Goal: Task Accomplishment & Management: Manage account settings

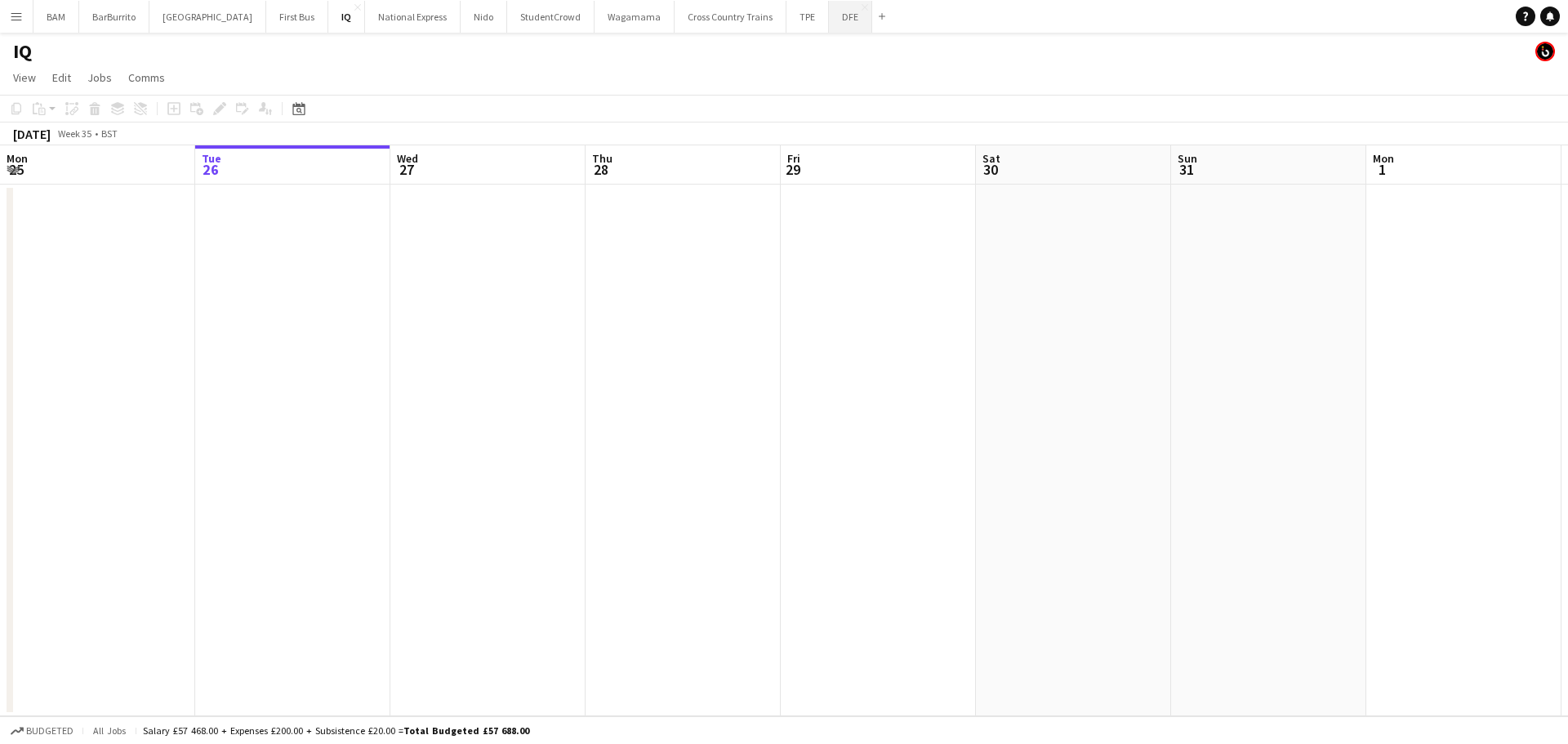
click at [829, 17] on button "DFE Close" at bounding box center [850, 17] width 43 height 32
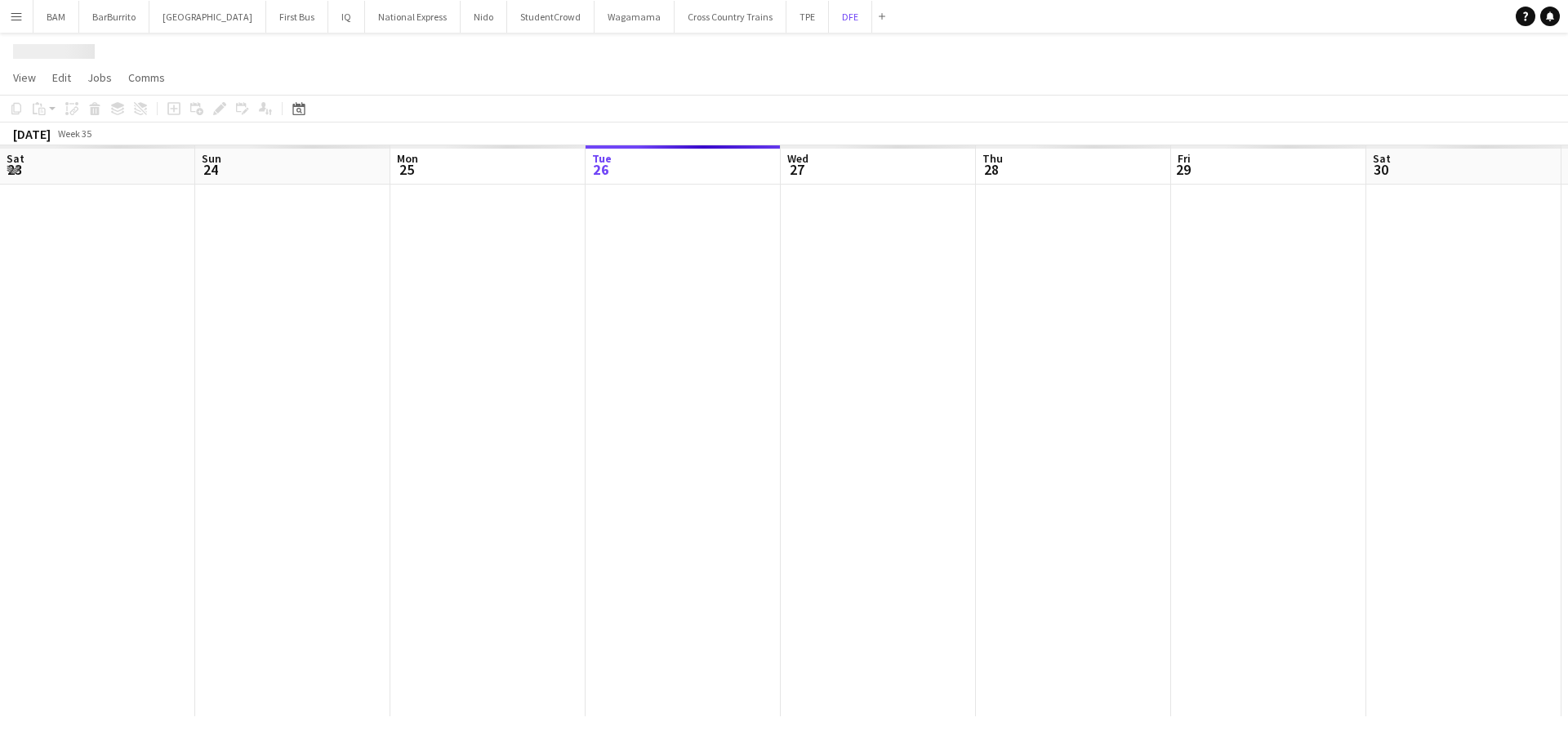
scroll to position [0, 390]
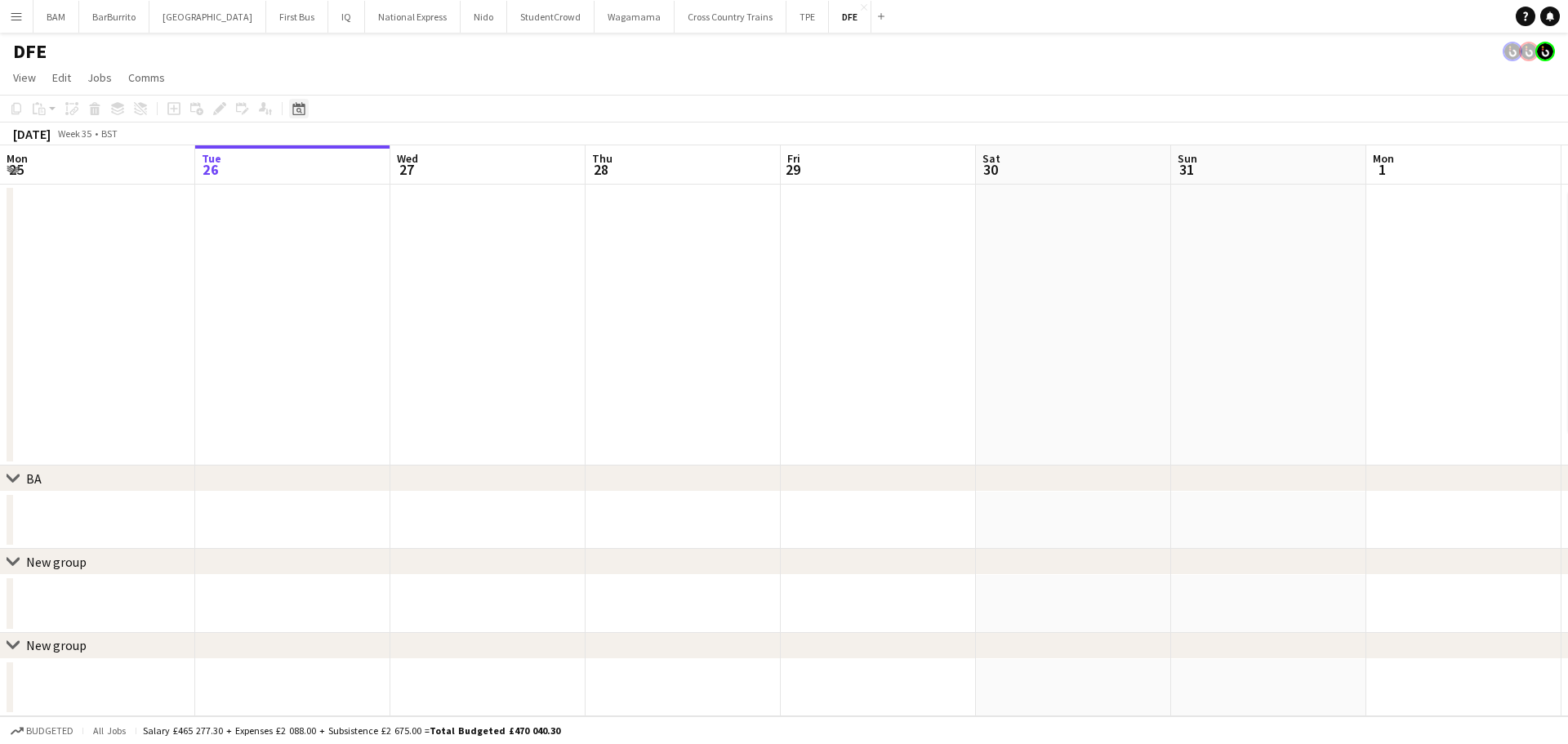
click at [290, 116] on div "Date picker" at bounding box center [298, 108] width 19 height 19
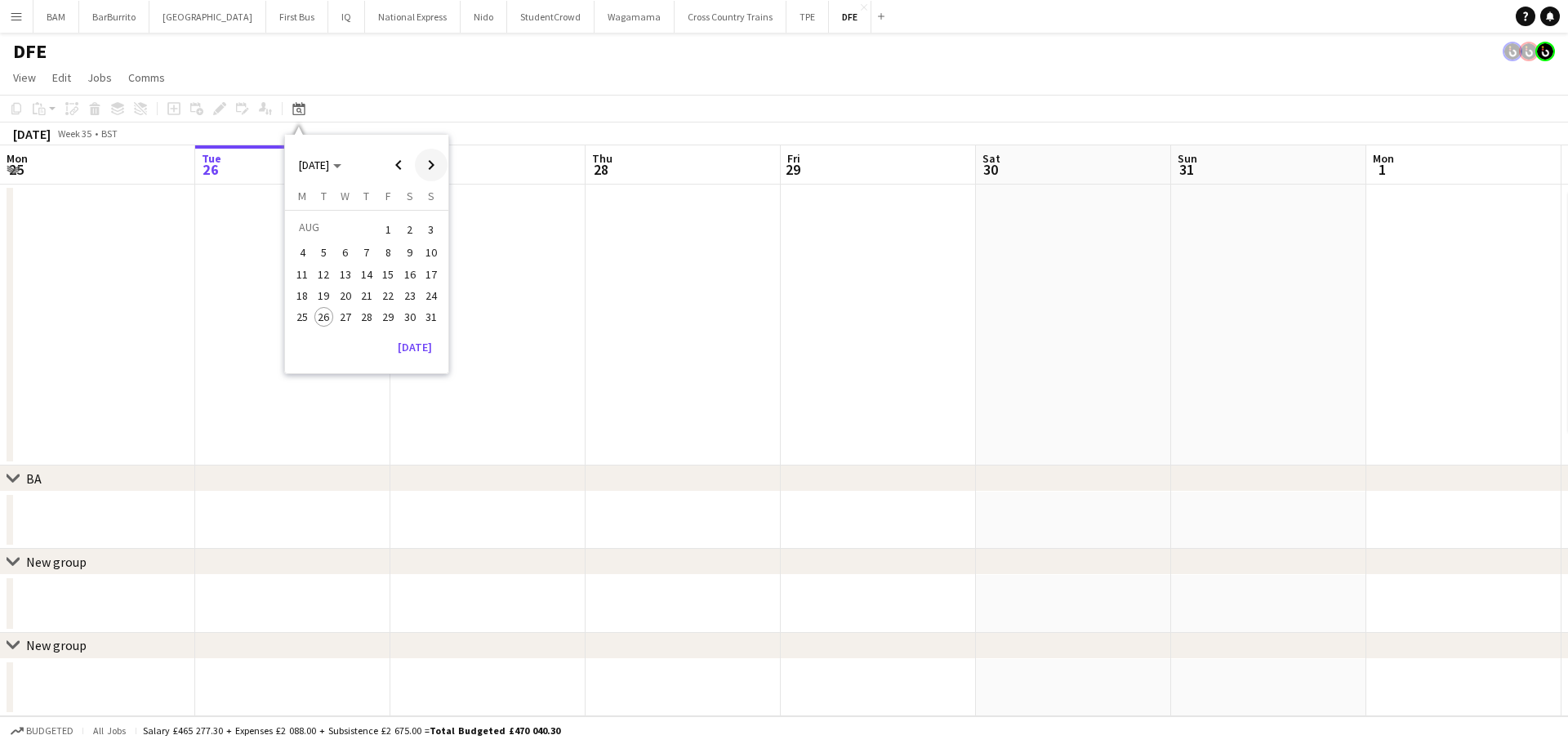
click at [420, 162] on span "Next month" at bounding box center [431, 165] width 33 height 33
click at [305, 249] on span "1" at bounding box center [302, 249] width 19 height 19
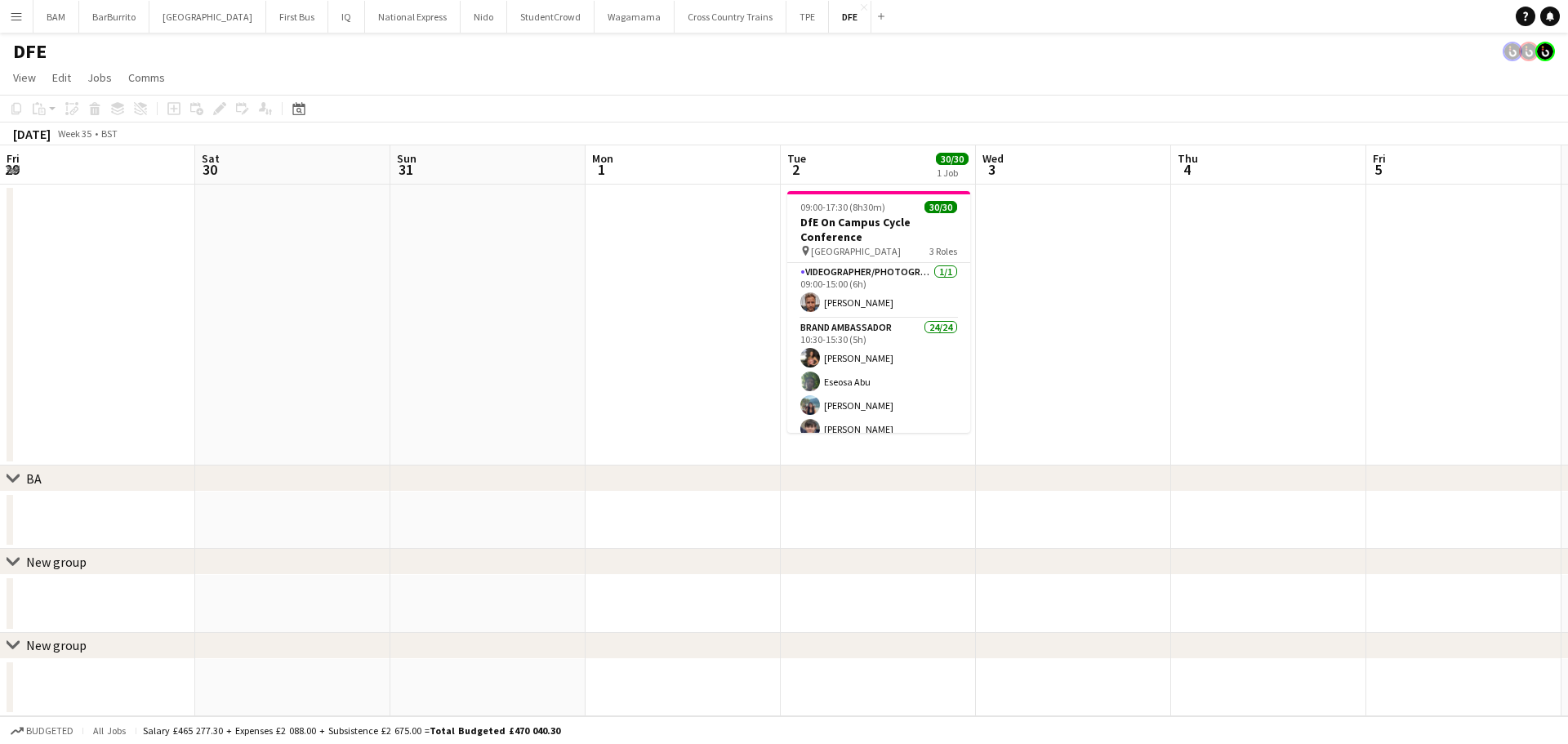
scroll to position [0, 562]
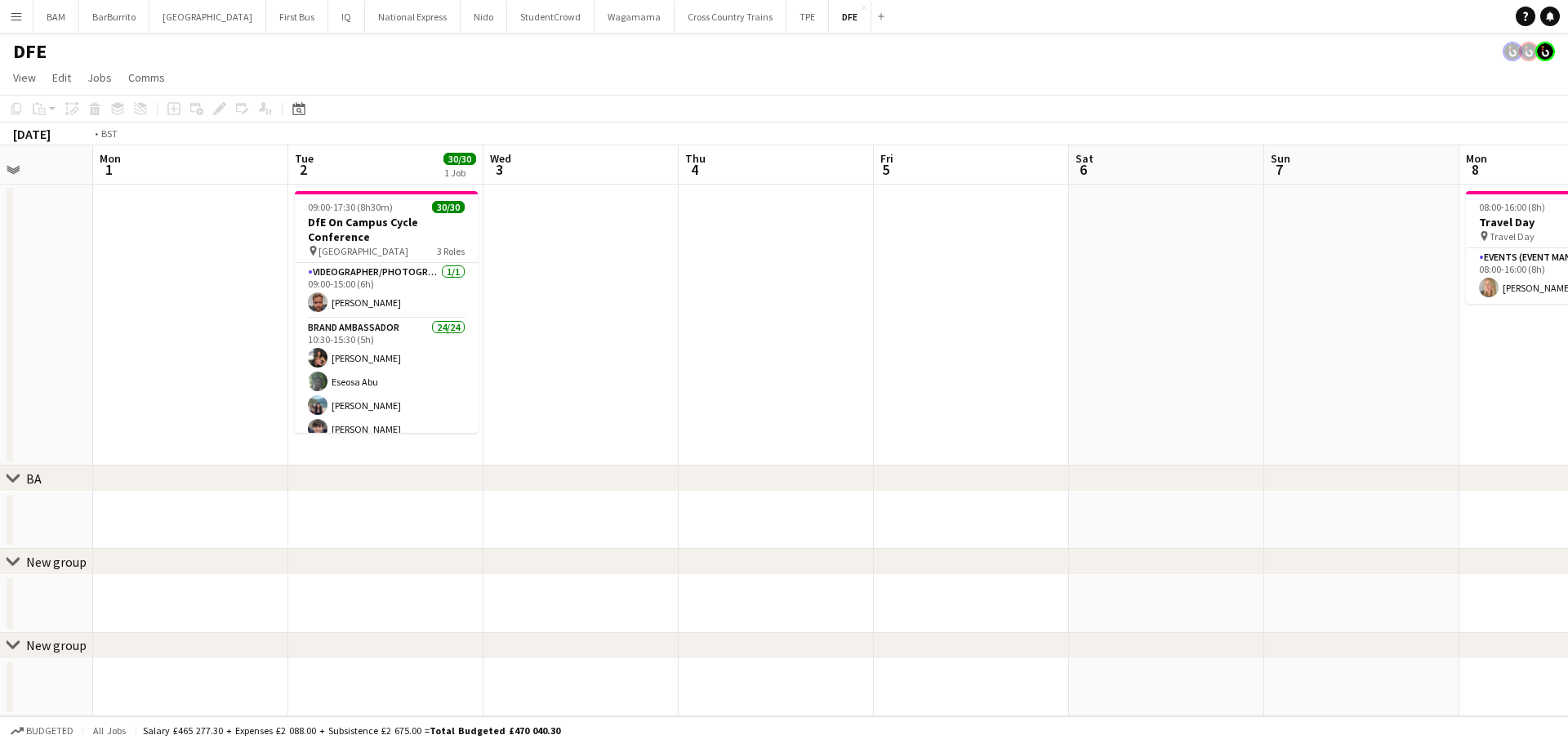
drag, startPoint x: 866, startPoint y: 283, endPoint x: 614, endPoint y: 256, distance: 253.4
click at [353, 256] on app-calendar-viewport "Fri 29 Sat 30 Sun 31 Mon 1 Tue 2 30/30 1 Job Wed 3 Thu 4 Fri 5 Sat 6 Sun 7 Mon …" at bounding box center [784, 430] width 1568 height 571
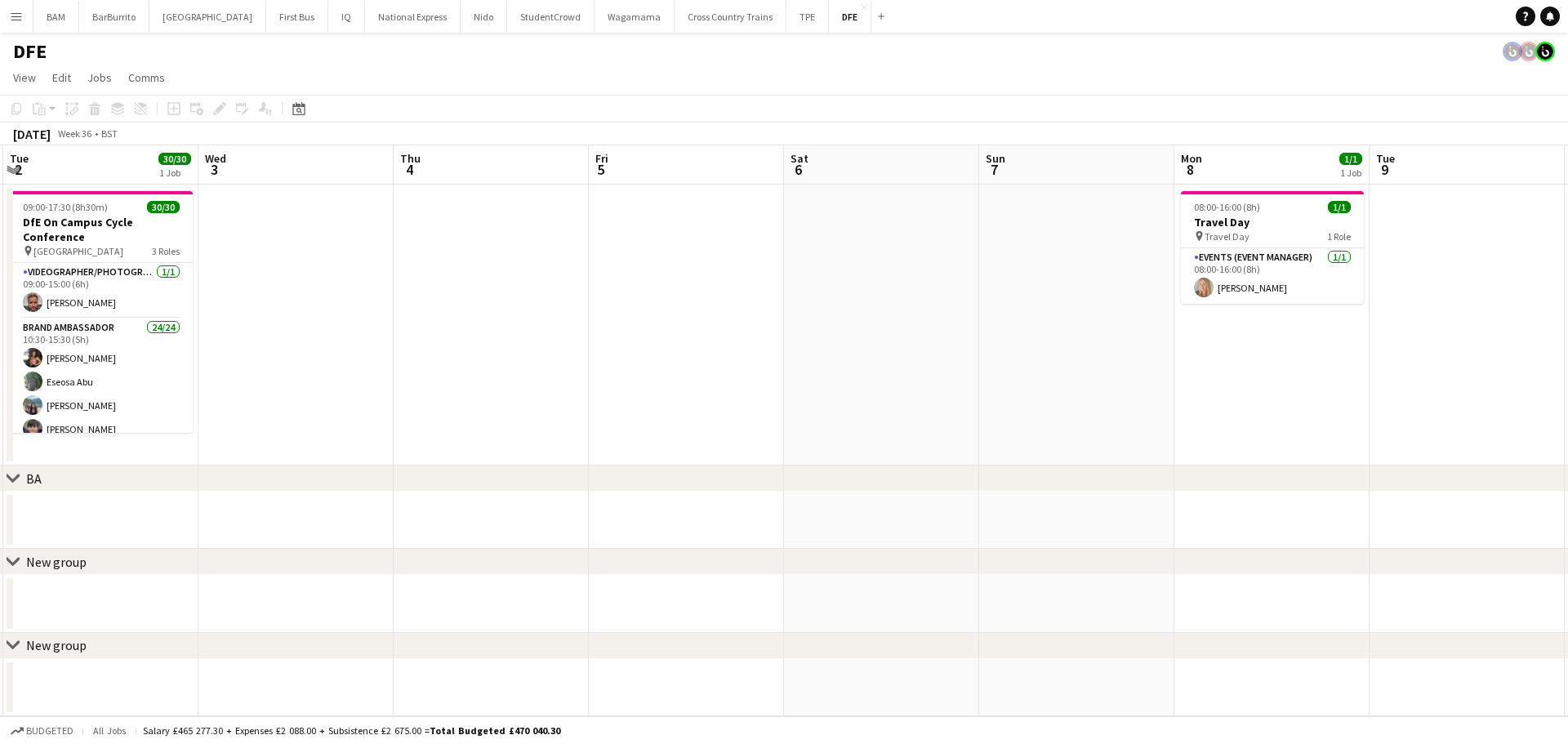
drag, startPoint x: 1079, startPoint y: 316, endPoint x: 1011, endPoint y: 314, distance: 68.0
click at [356, 314] on app-calendar-viewport "Sat 30 Sun 31 Mon 1 Tue 2 30/30 1 Job Wed 3 Thu 4 Fri 5 Sat 6 Sun 7 Mon 8 1/1 1…" at bounding box center [784, 430] width 1568 height 571
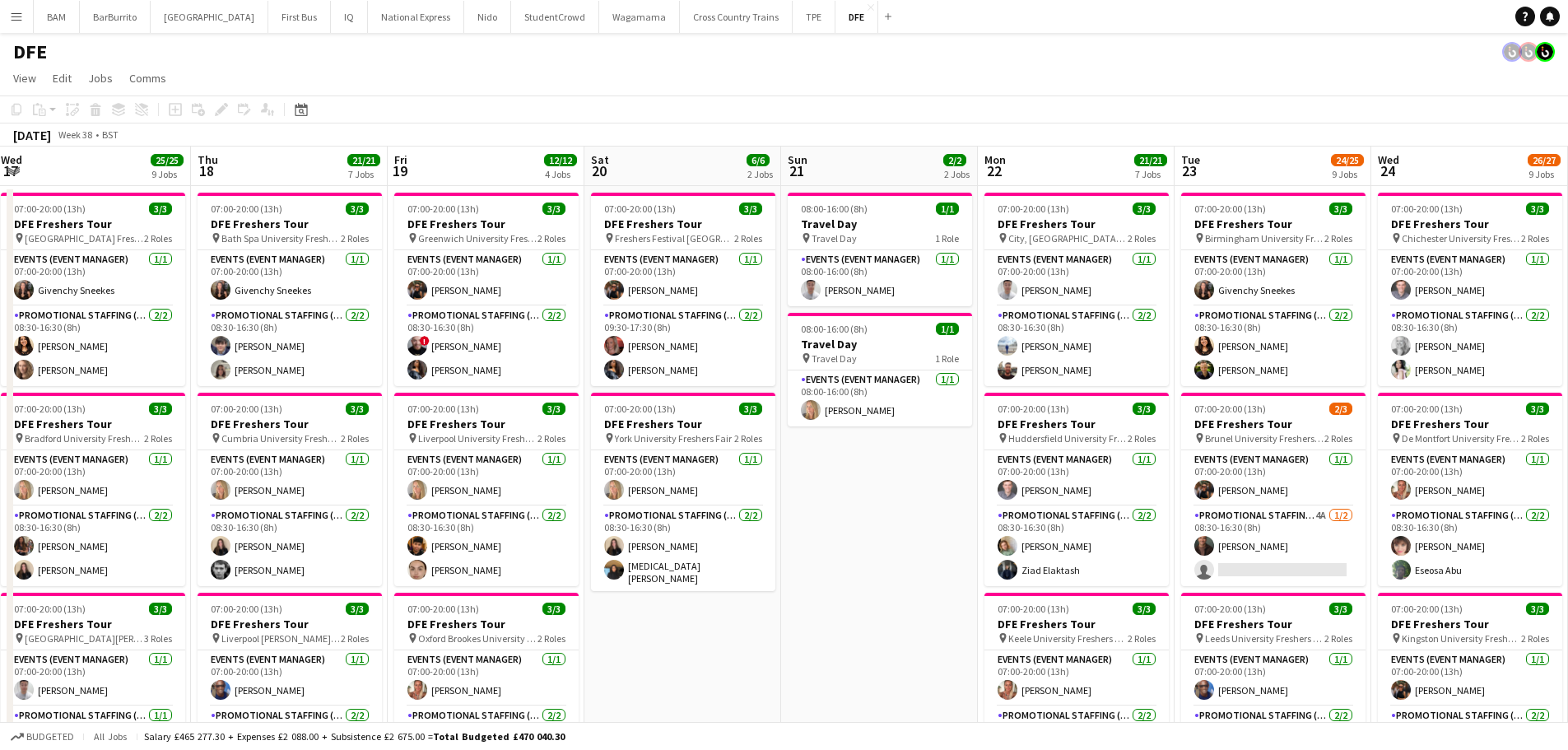
drag, startPoint x: 917, startPoint y: 345, endPoint x: 360, endPoint y: 321, distance: 557.5
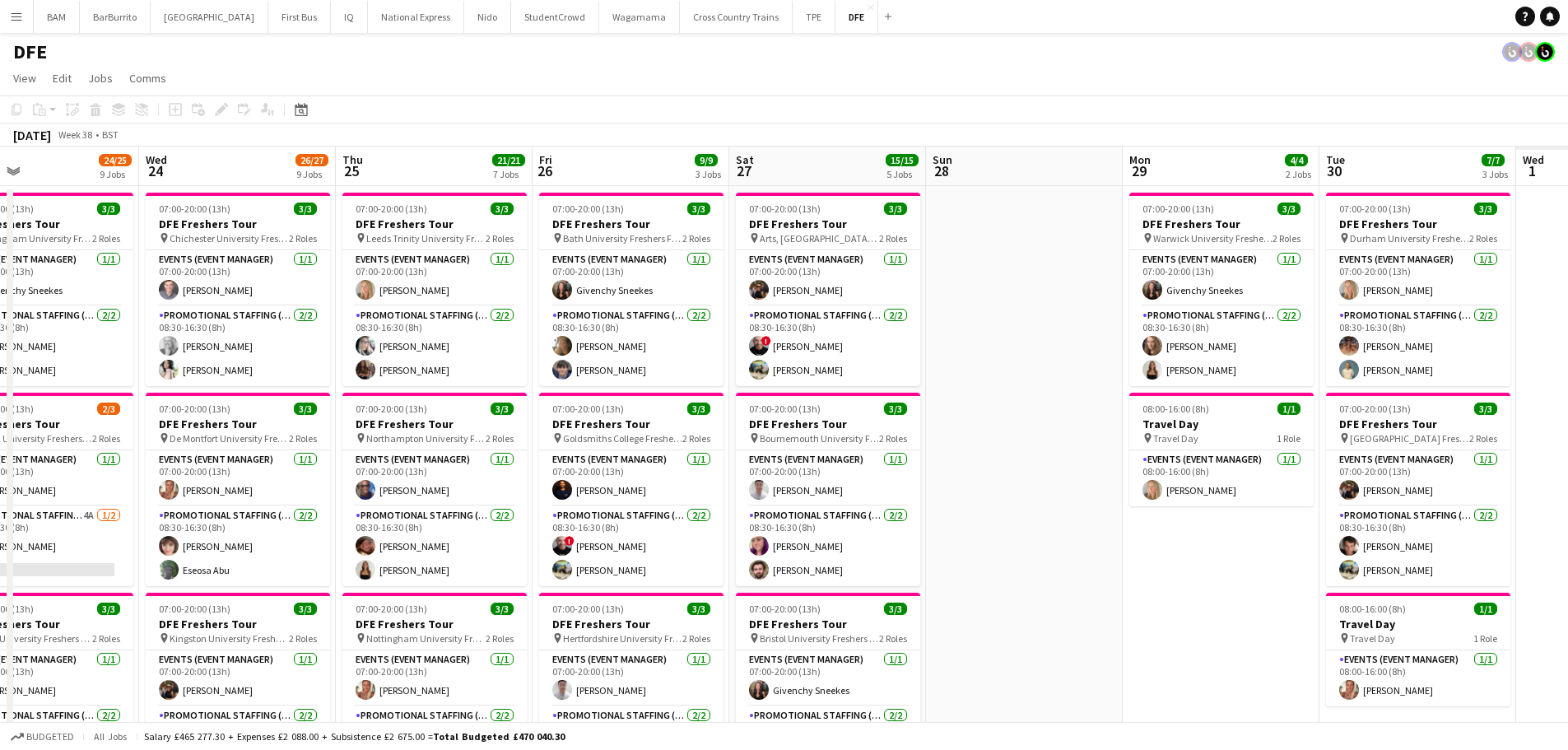
drag, startPoint x: 878, startPoint y: 357, endPoint x: 438, endPoint y: 314, distance: 442.1
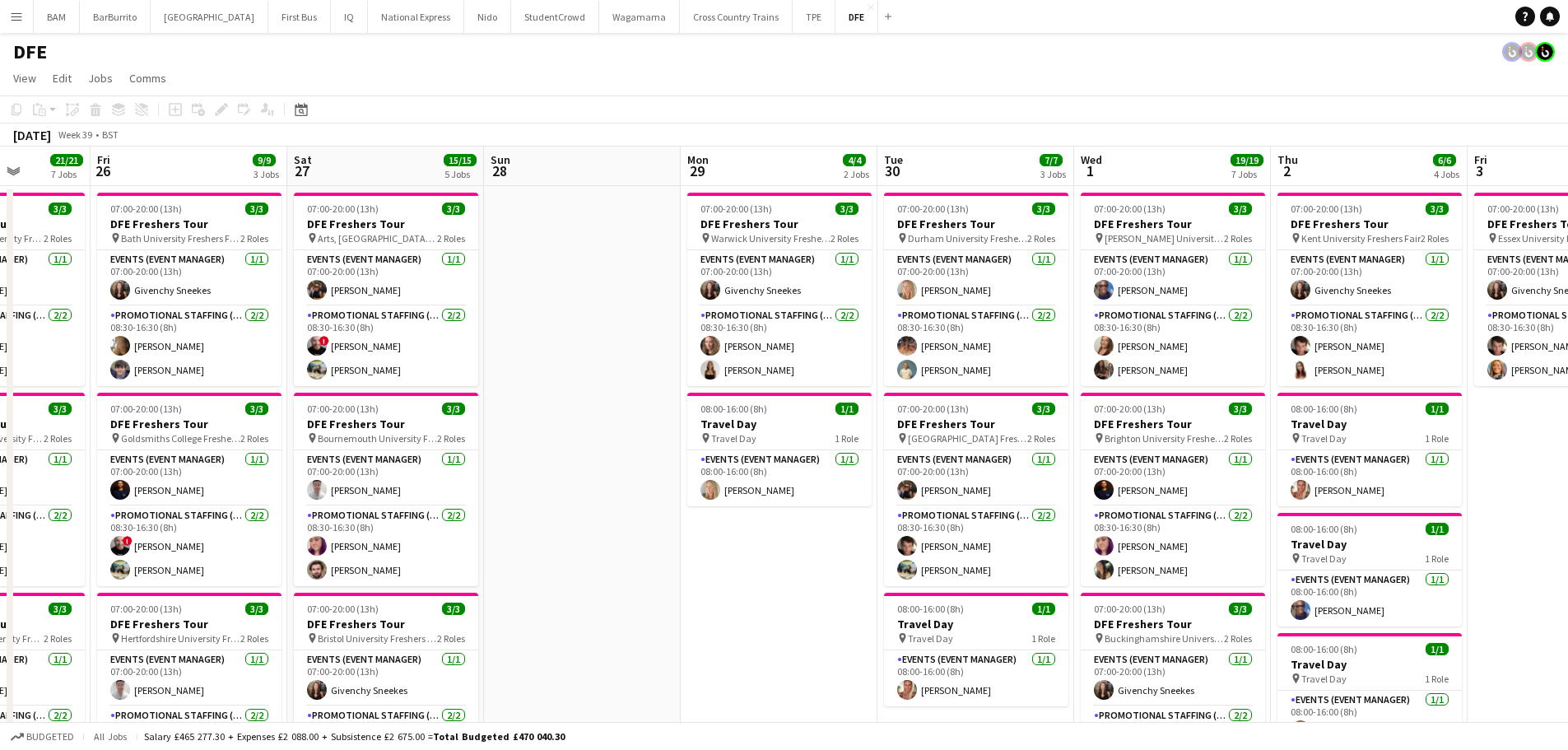
scroll to position [0, 502]
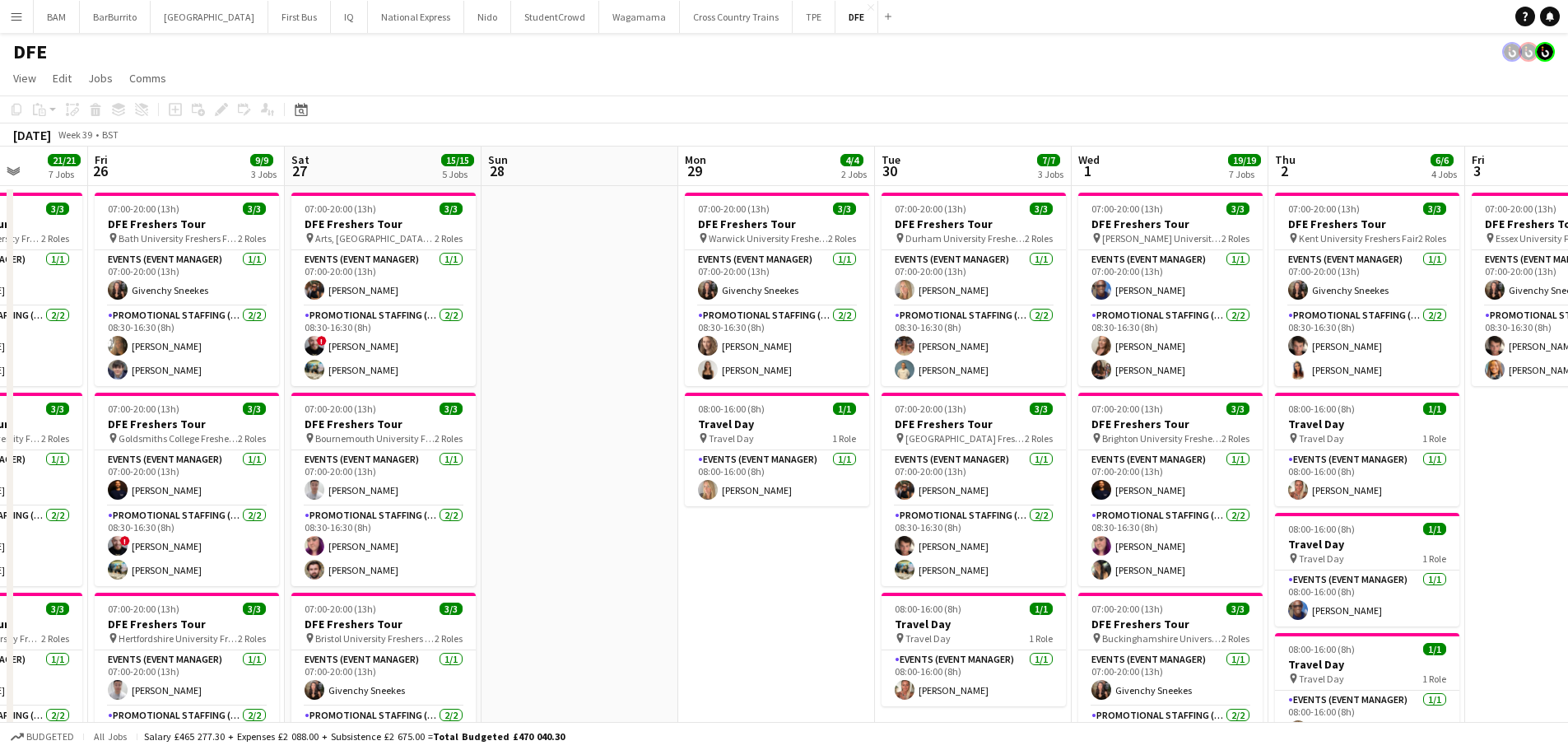
drag, startPoint x: 872, startPoint y: 309, endPoint x: 825, endPoint y: 307, distance: 47.0
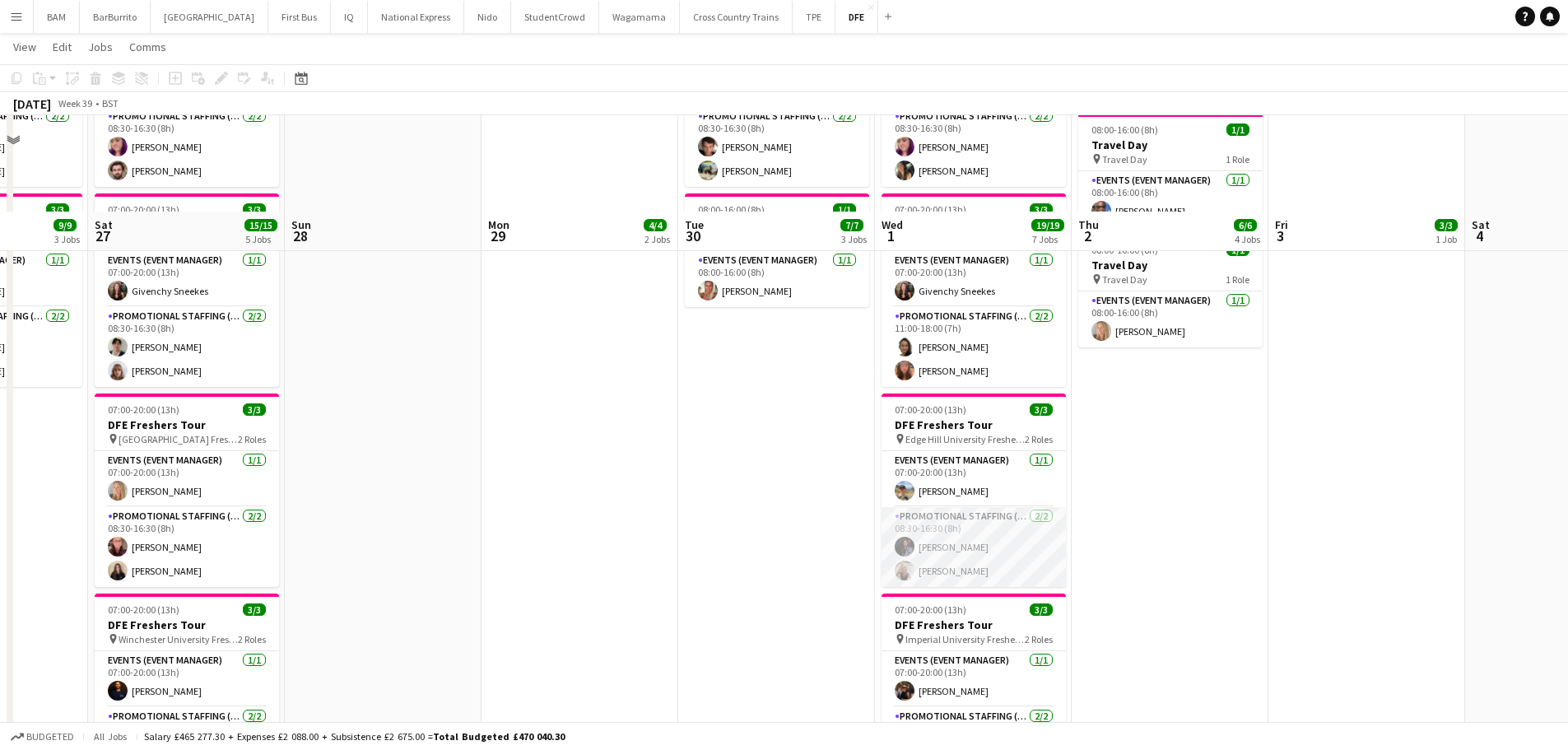
scroll to position [494, 0]
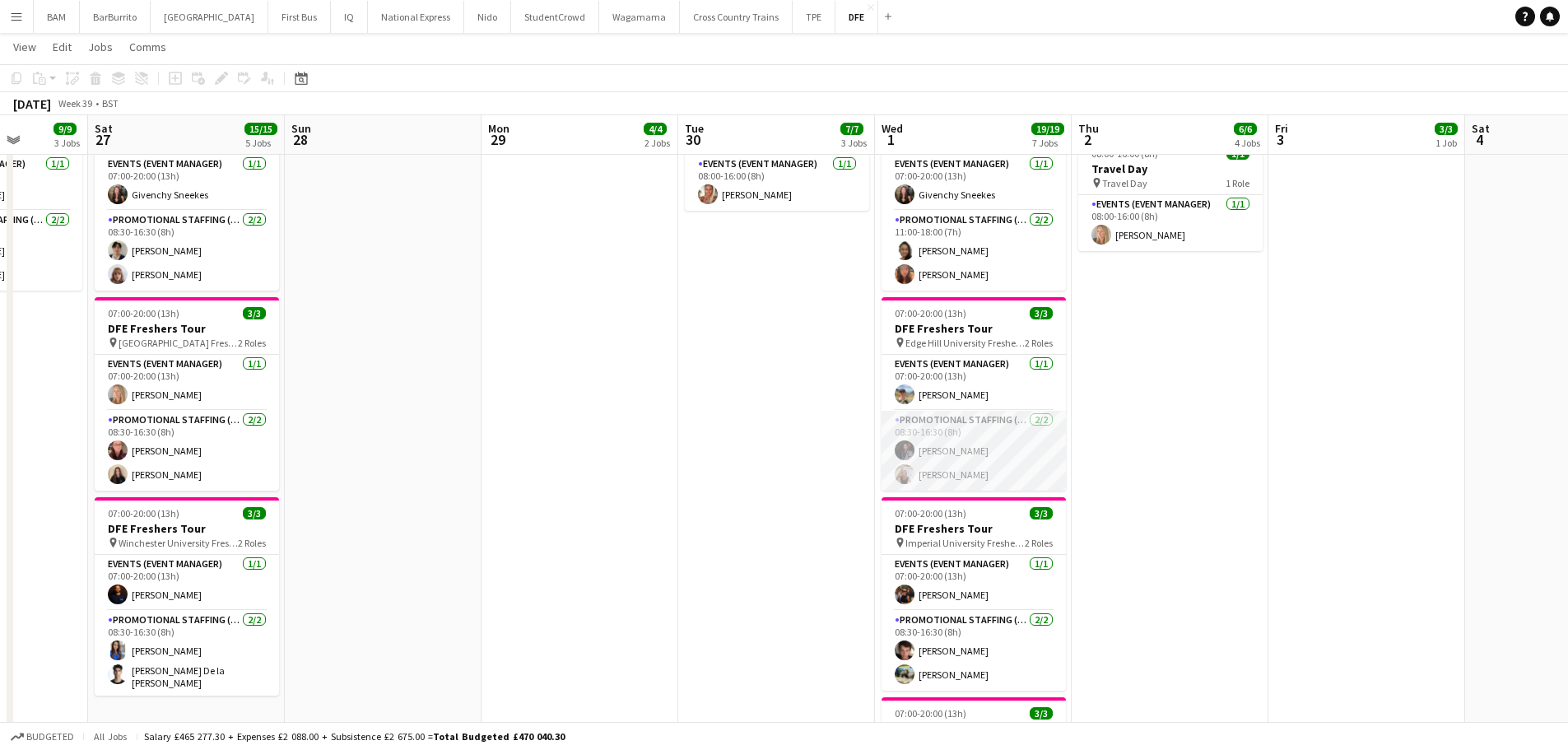
click at [987, 451] on app-card-role "Promotional Staffing (Brand Ambassadors) [DATE] 08:30-16:30 (8h) [PERSON_NAME] …" at bounding box center [974, 451] width 185 height 80
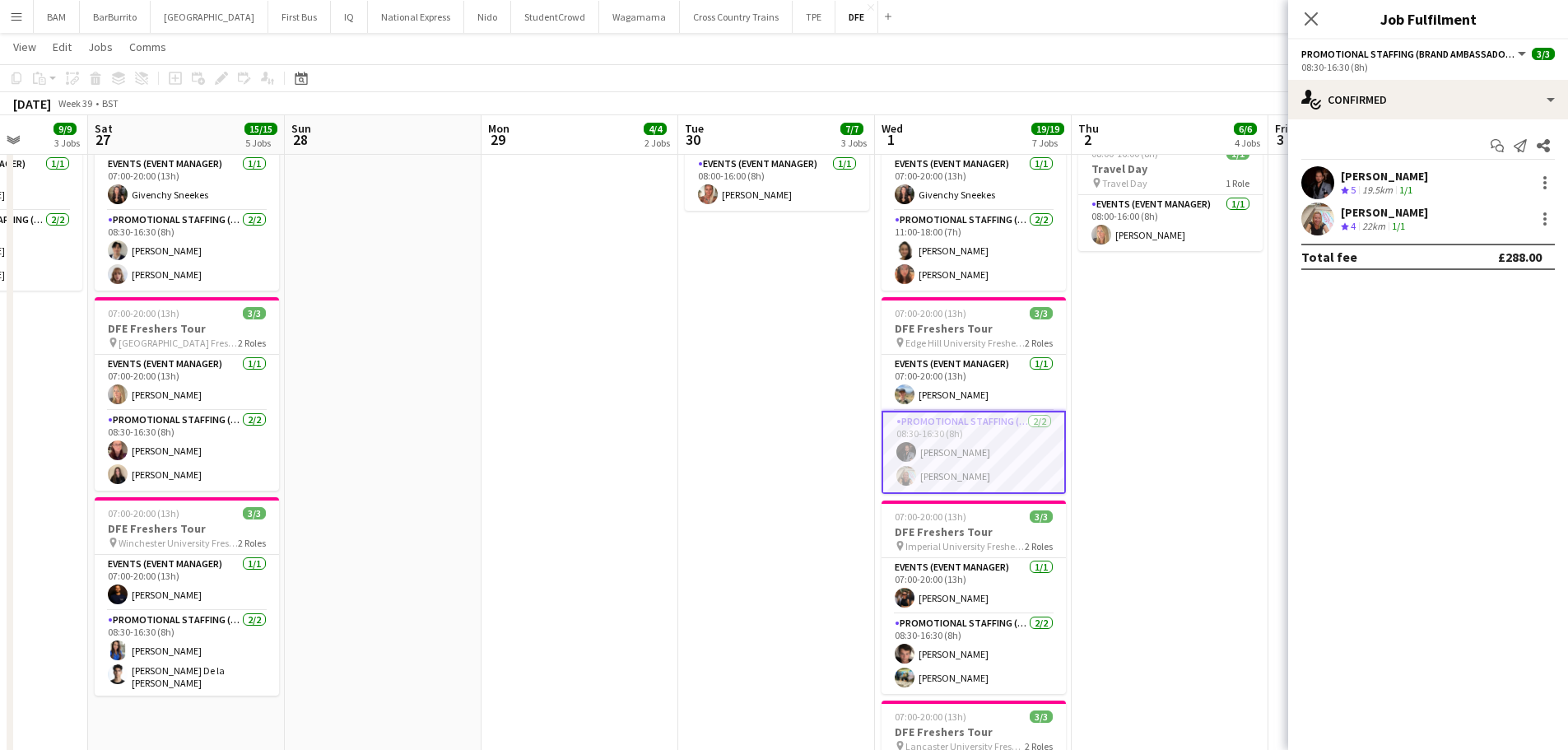
click at [1443, 188] on div "[PERSON_NAME] Crew rating 5 19.5km 1/1" at bounding box center [1428, 182] width 280 height 33
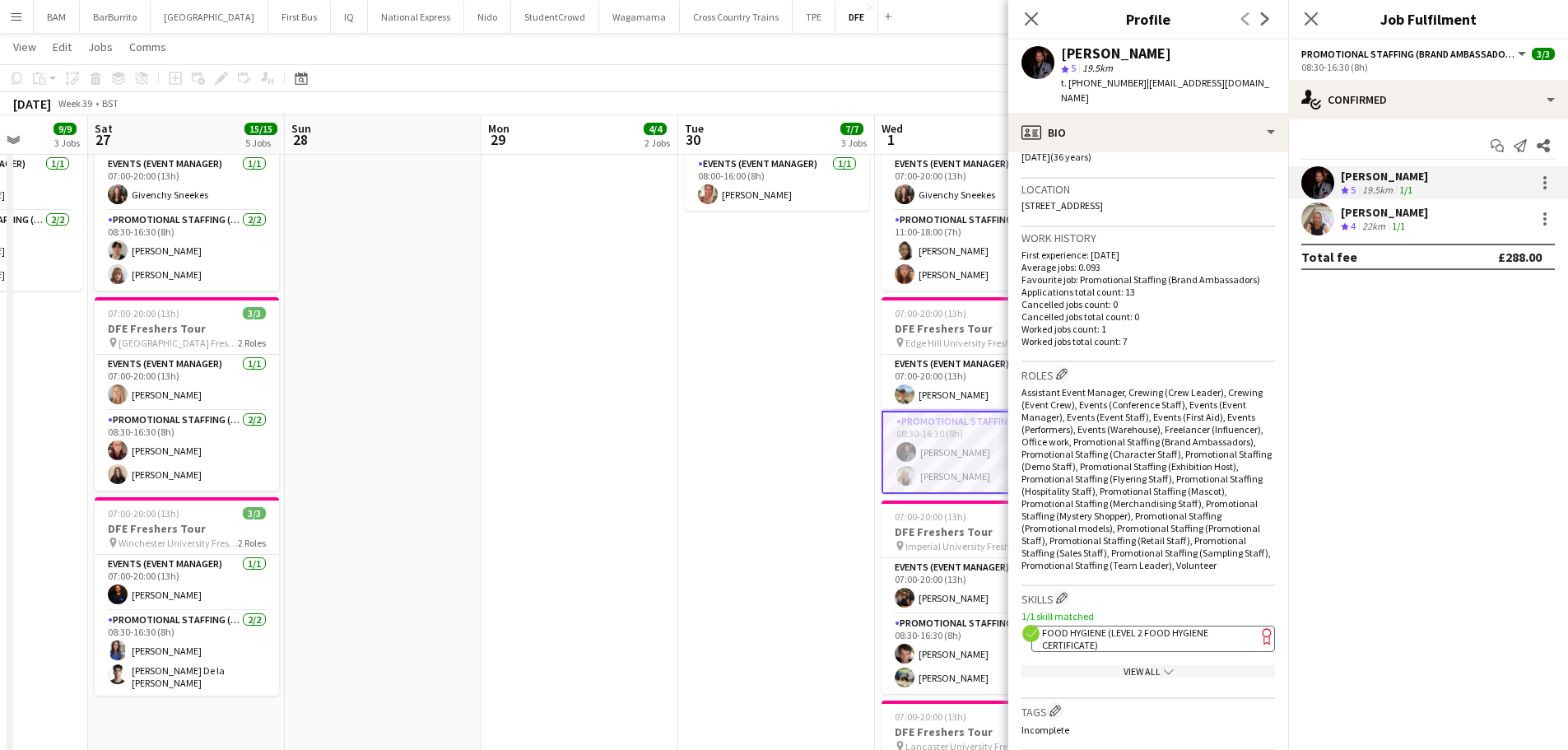
scroll to position [576, 0]
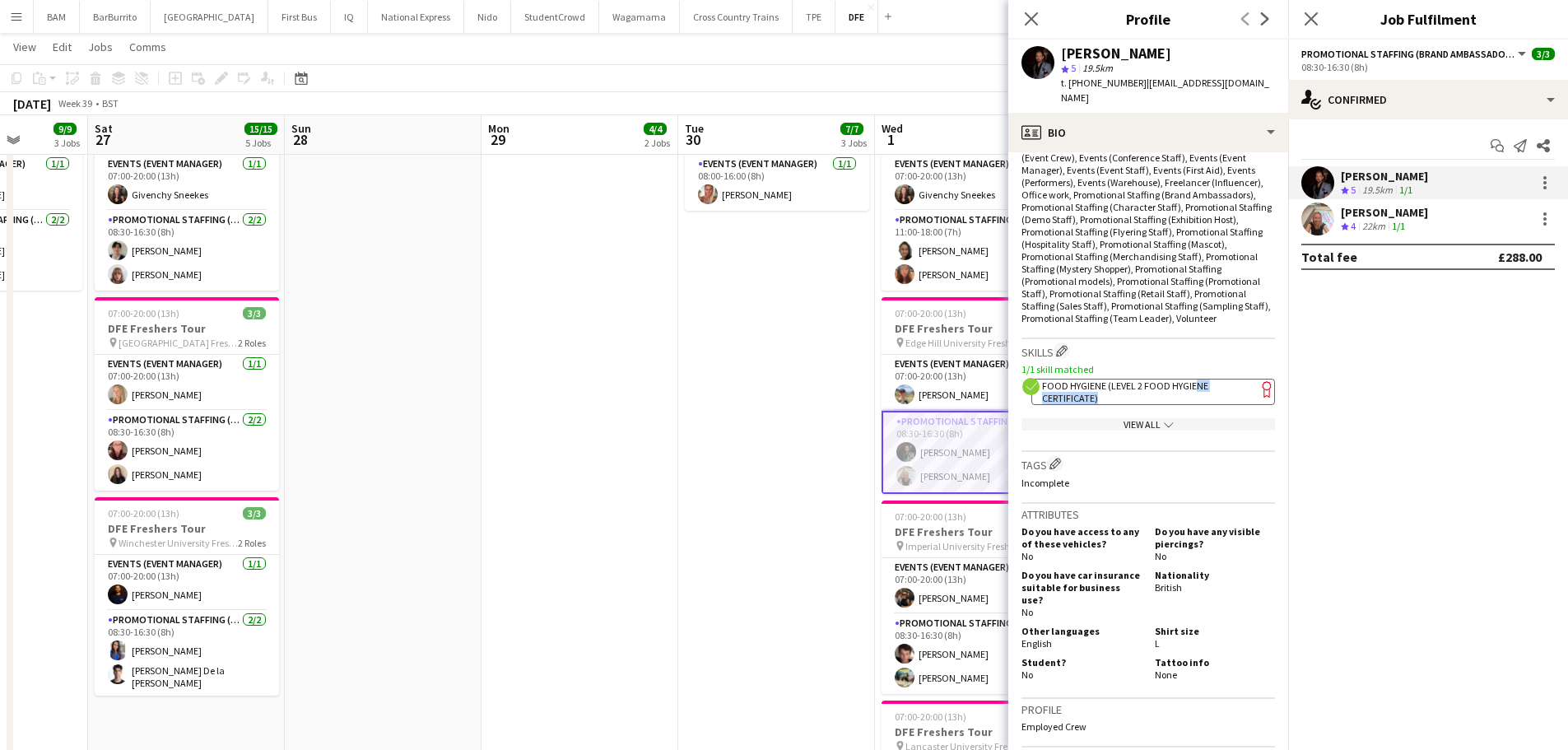
click at [1197, 381] on app-spec-pill "ok-circled2 background Layer 1 cross-circle-red background Layer 1 Food Hygiene…" at bounding box center [1153, 392] width 244 height 26
click at [1386, 213] on div "[PERSON_NAME]" at bounding box center [1384, 212] width 87 height 14
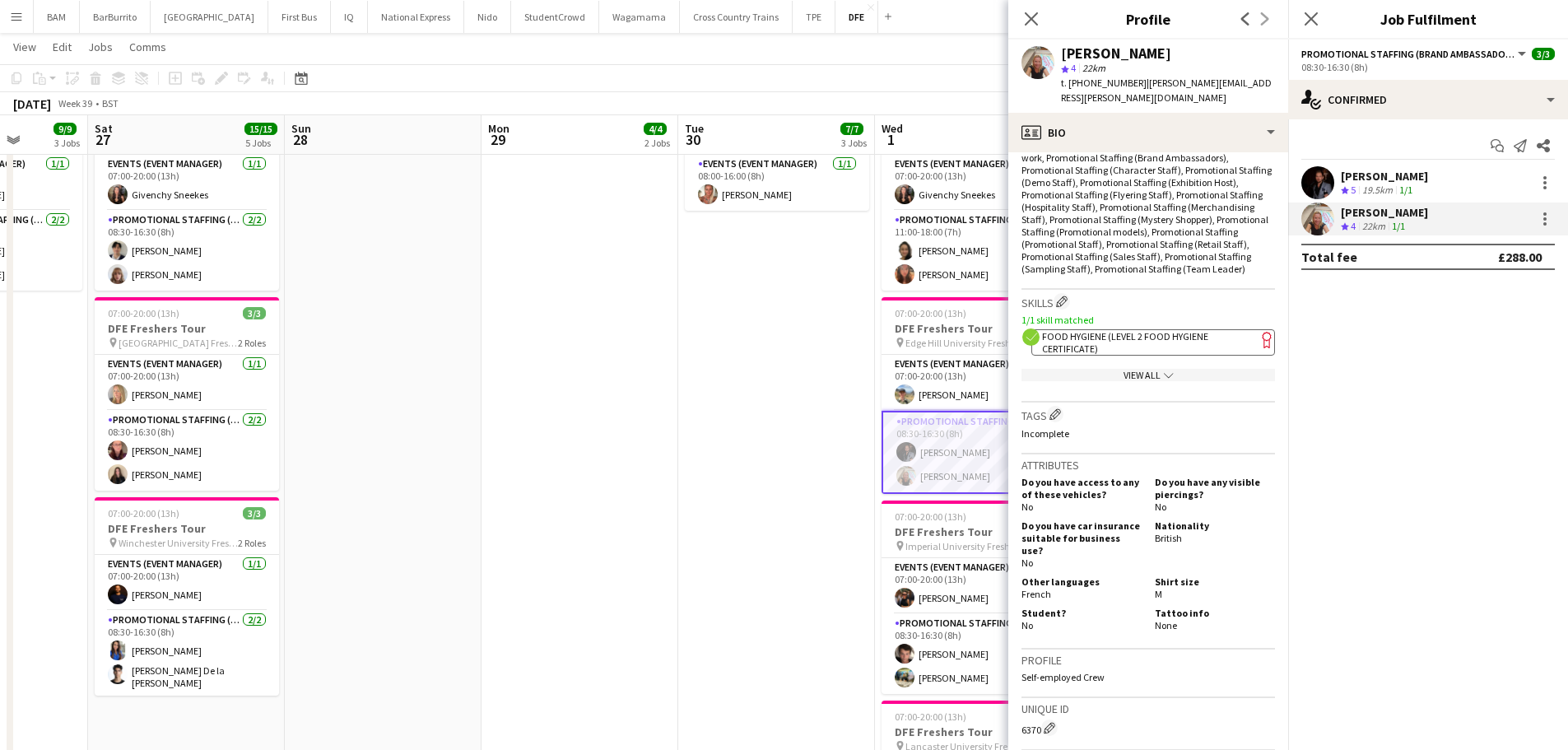
click at [1162, 331] on span "Food Hygiene (Level 2 Food Hygiene Certificate)" at bounding box center [1125, 342] width 166 height 25
click at [1342, 184] on div "Crew rating 5" at bounding box center [1349, 191] width 18 height 14
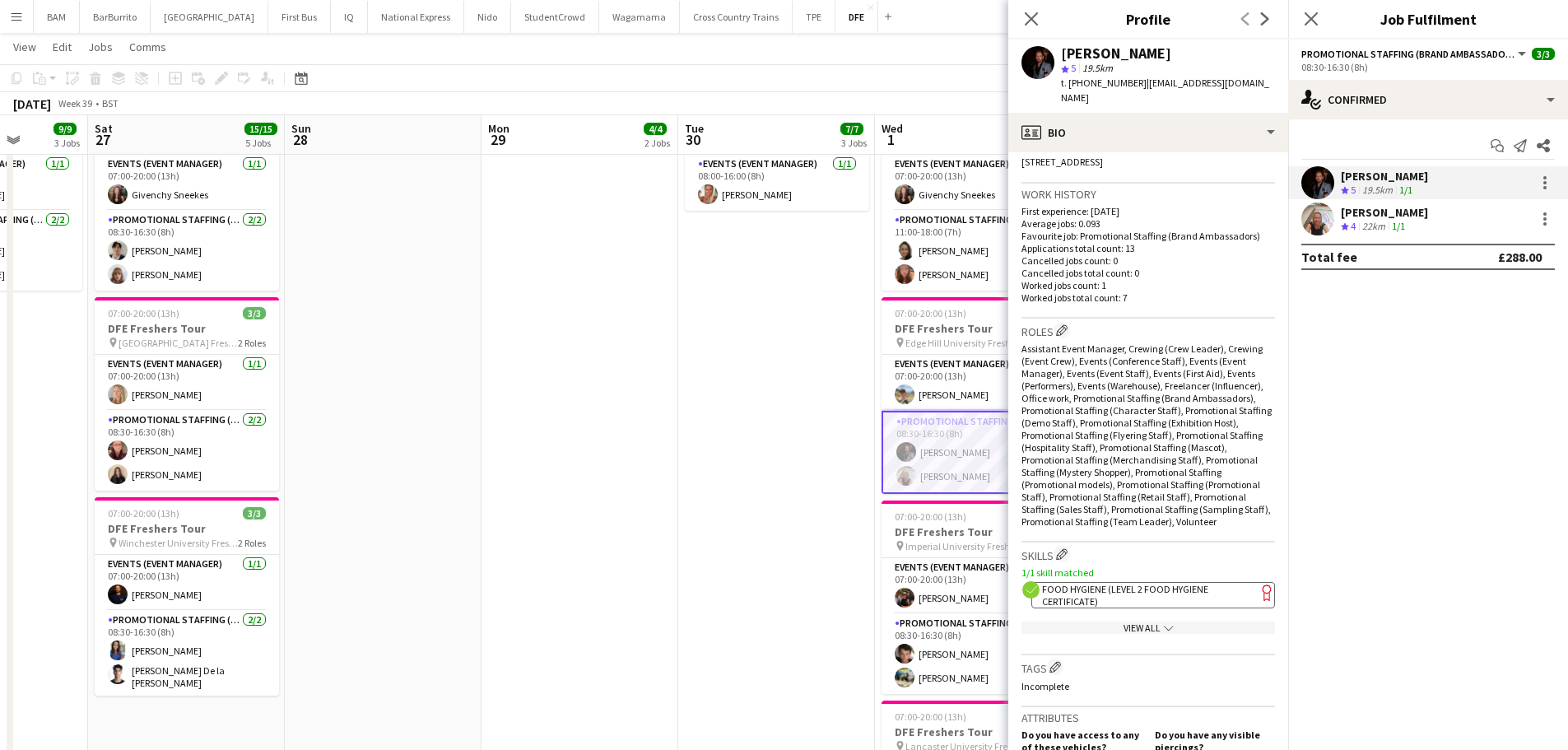
scroll to position [412, 0]
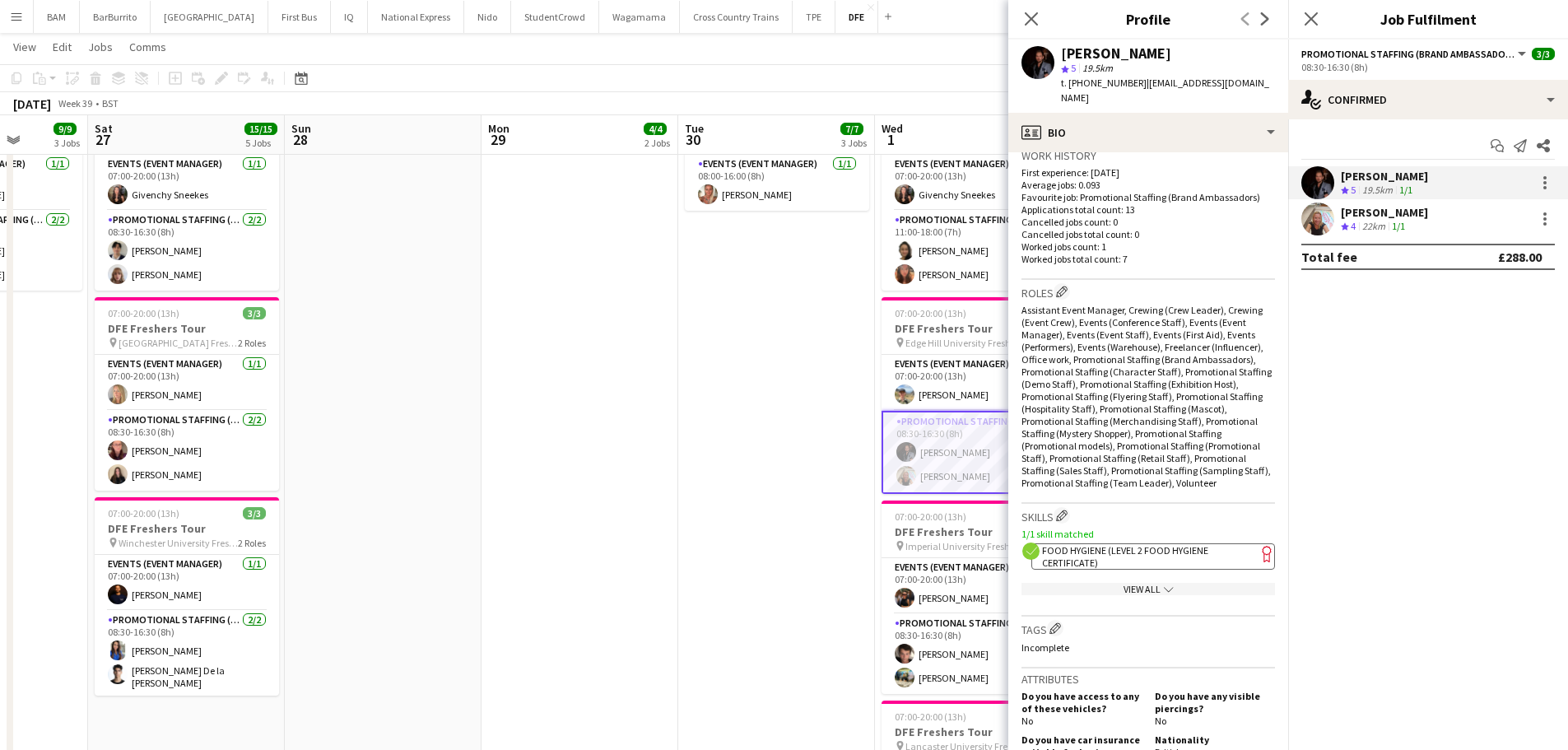
click at [1198, 544] on span "Food Hygiene (Level 2 Food Hygiene Certificate)" at bounding box center [1125, 556] width 166 height 25
click at [1035, 7] on div "Close pop-in" at bounding box center [1031, 19] width 46 height 38
click at [1031, 20] on icon "Close pop-in" at bounding box center [1031, 19] width 15 height 15
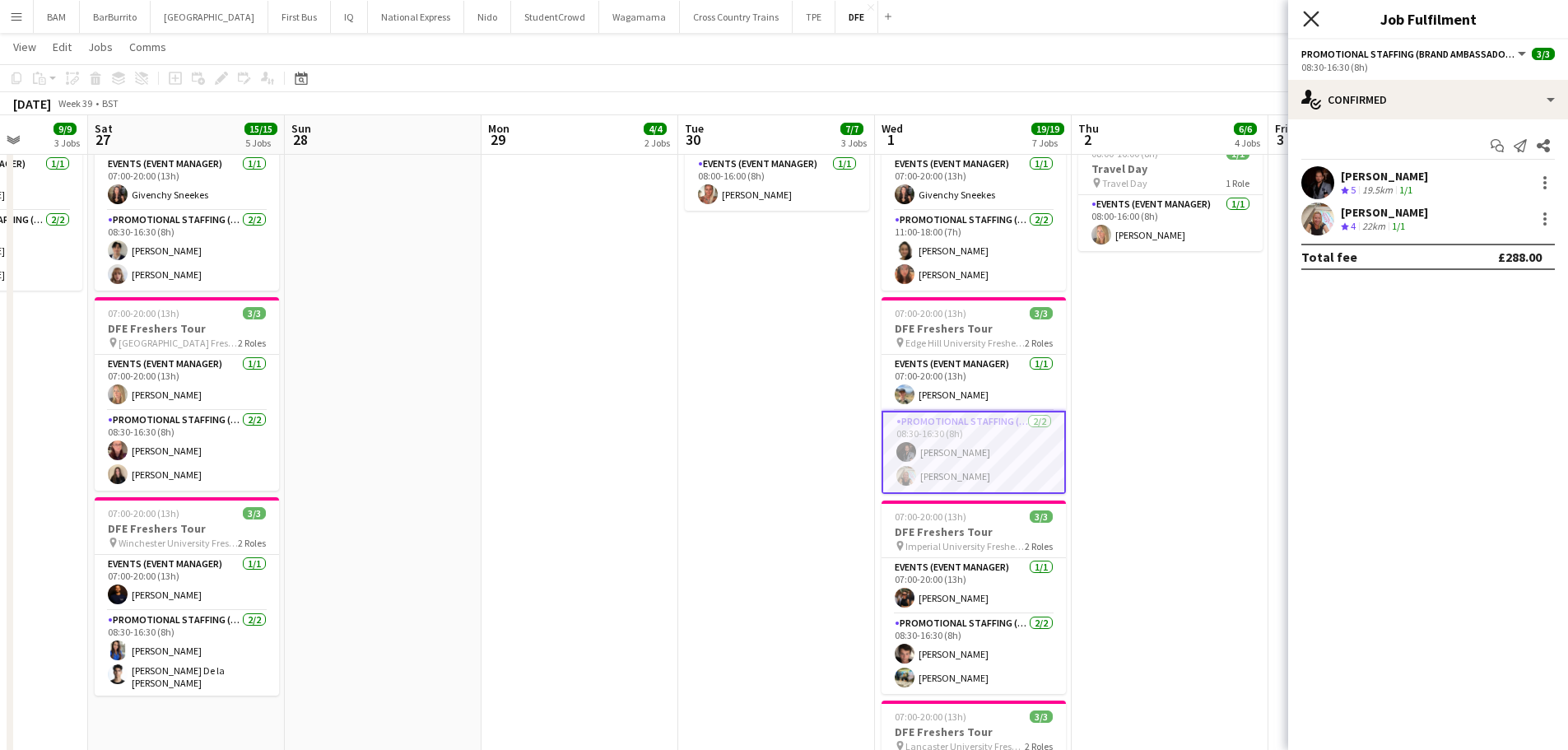
click at [1305, 19] on icon "Close pop-in" at bounding box center [1310, 19] width 15 height 15
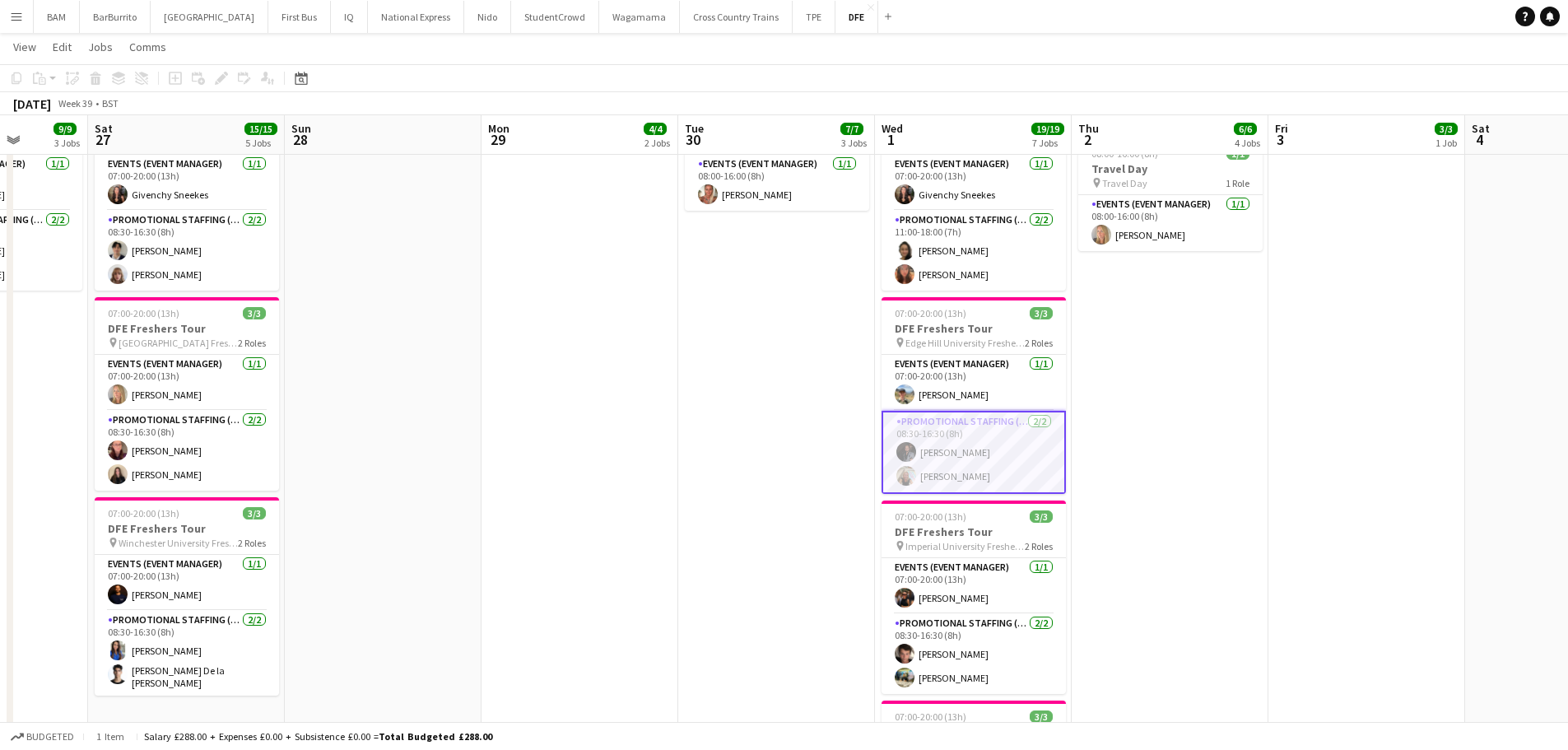
drag, startPoint x: 1263, startPoint y: 58, endPoint x: 1254, endPoint y: 54, distance: 9.8
click at [1263, 58] on app-page-menu "View Day view expanded Day view collapsed Month view Date picker Jump to [DATE]…" at bounding box center [784, 48] width 1568 height 31
